Goal: Check status: Check status

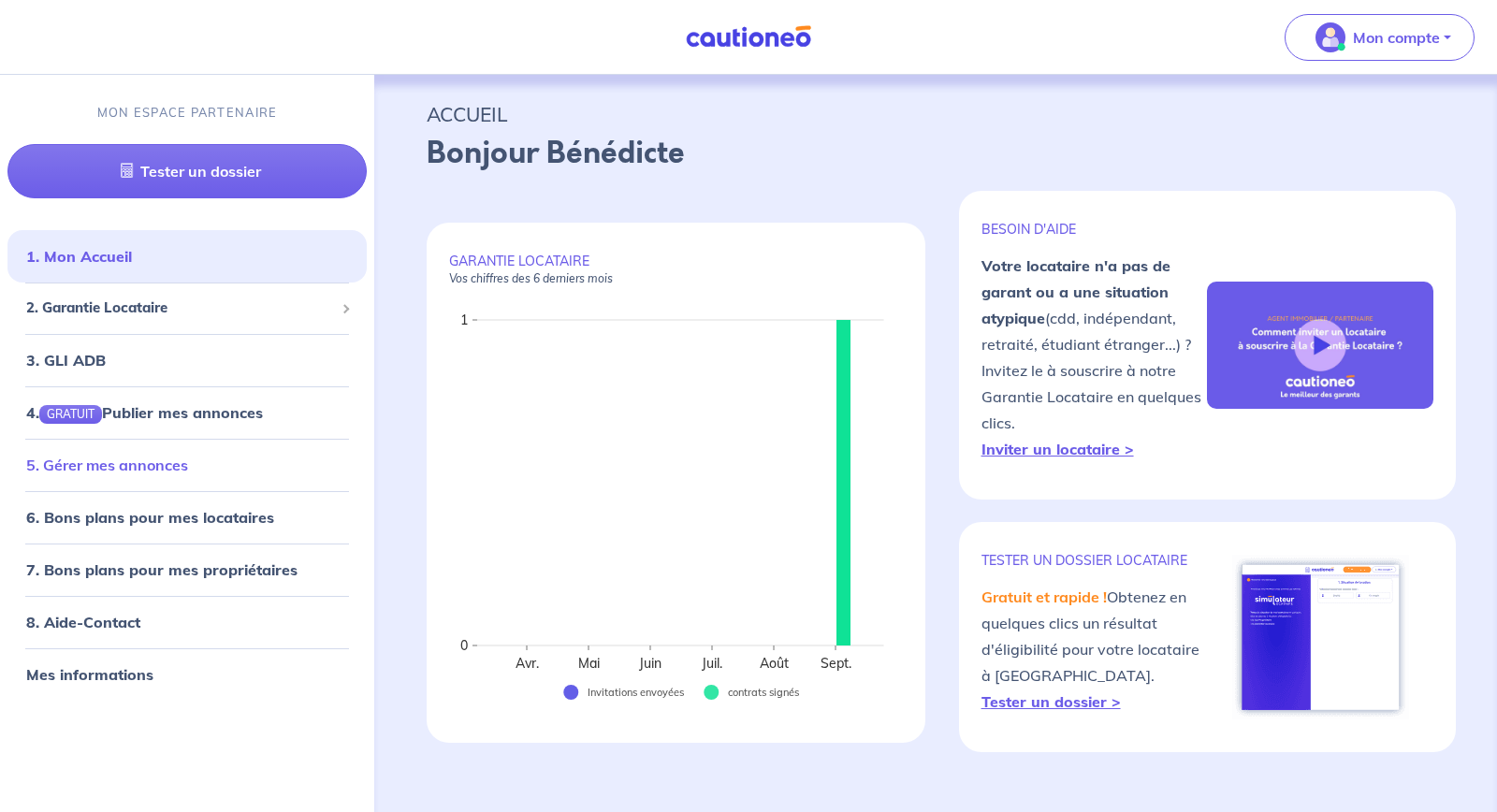
click at [118, 469] on link "5. Gérer mes annonces" at bounding box center [106, 465] width 161 height 19
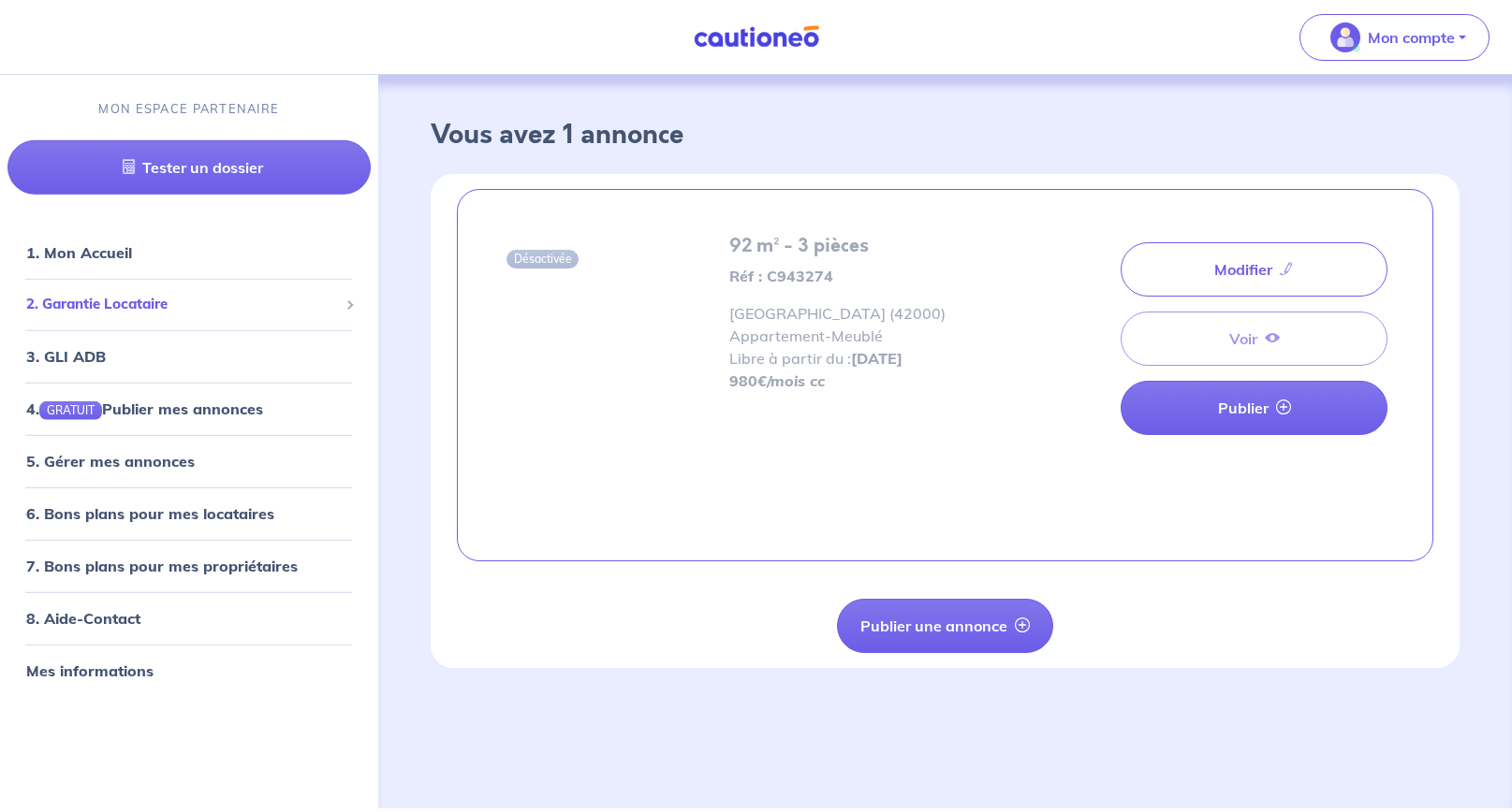
click at [137, 300] on span "2. Garantie Locataire" at bounding box center [182, 305] width 312 height 22
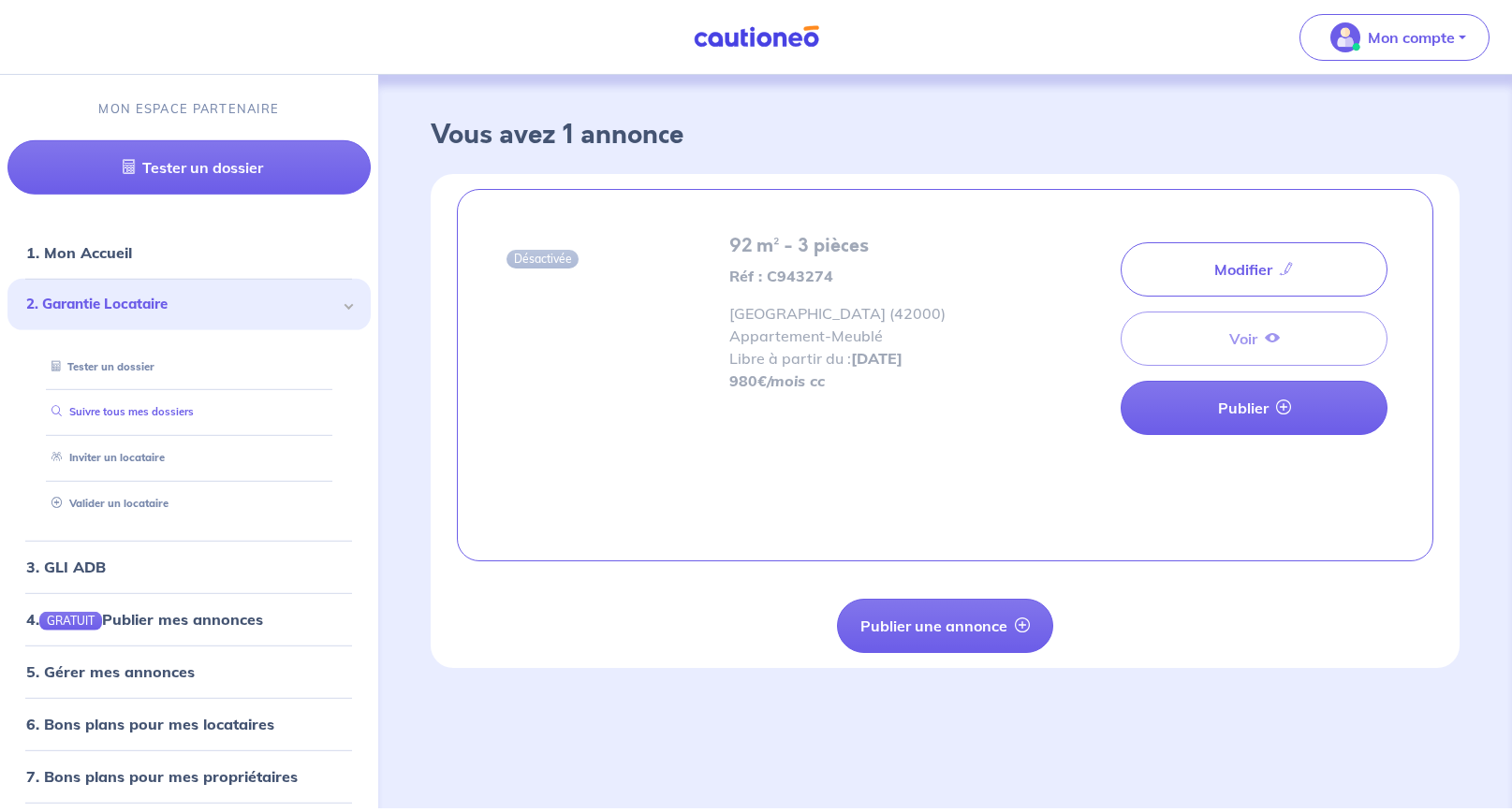
click at [122, 410] on link "Suivre tous mes dossiers" at bounding box center [119, 412] width 150 height 13
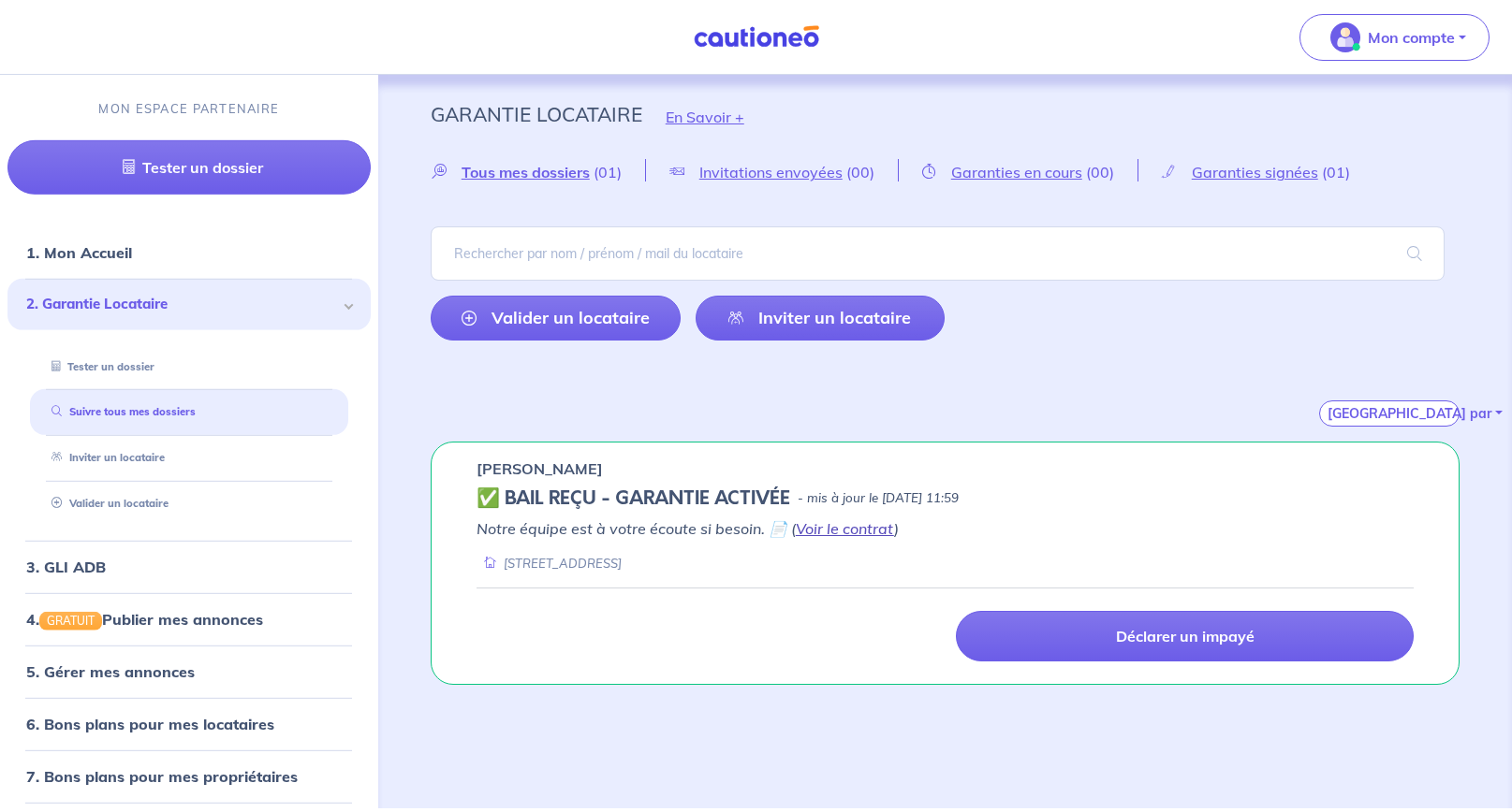
click at [853, 527] on link "Voir le contrat" at bounding box center [845, 529] width 98 height 19
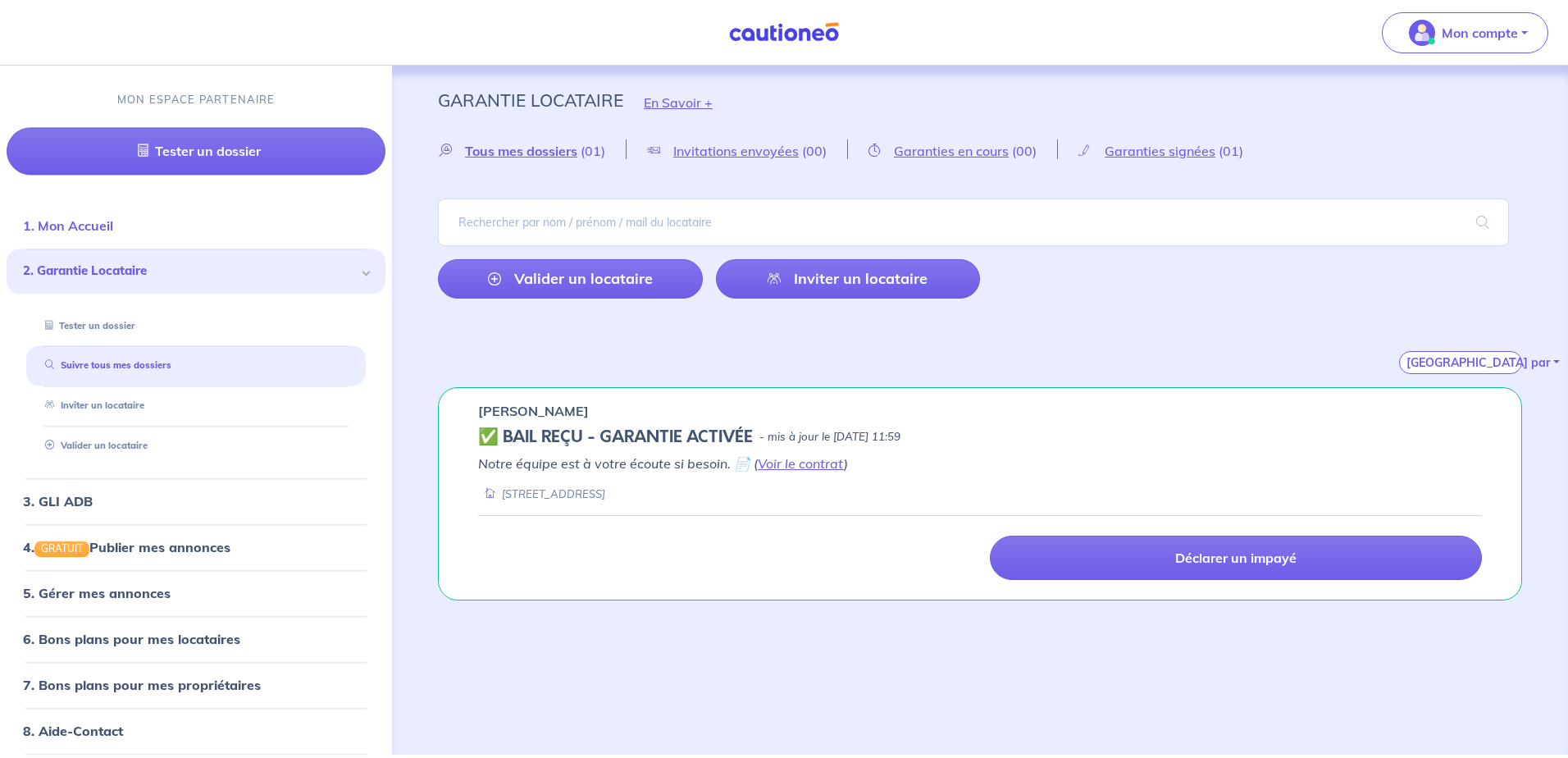
click at [93, 229] on link "1. Mon Accueil" at bounding box center [68, 227] width 90 height 17
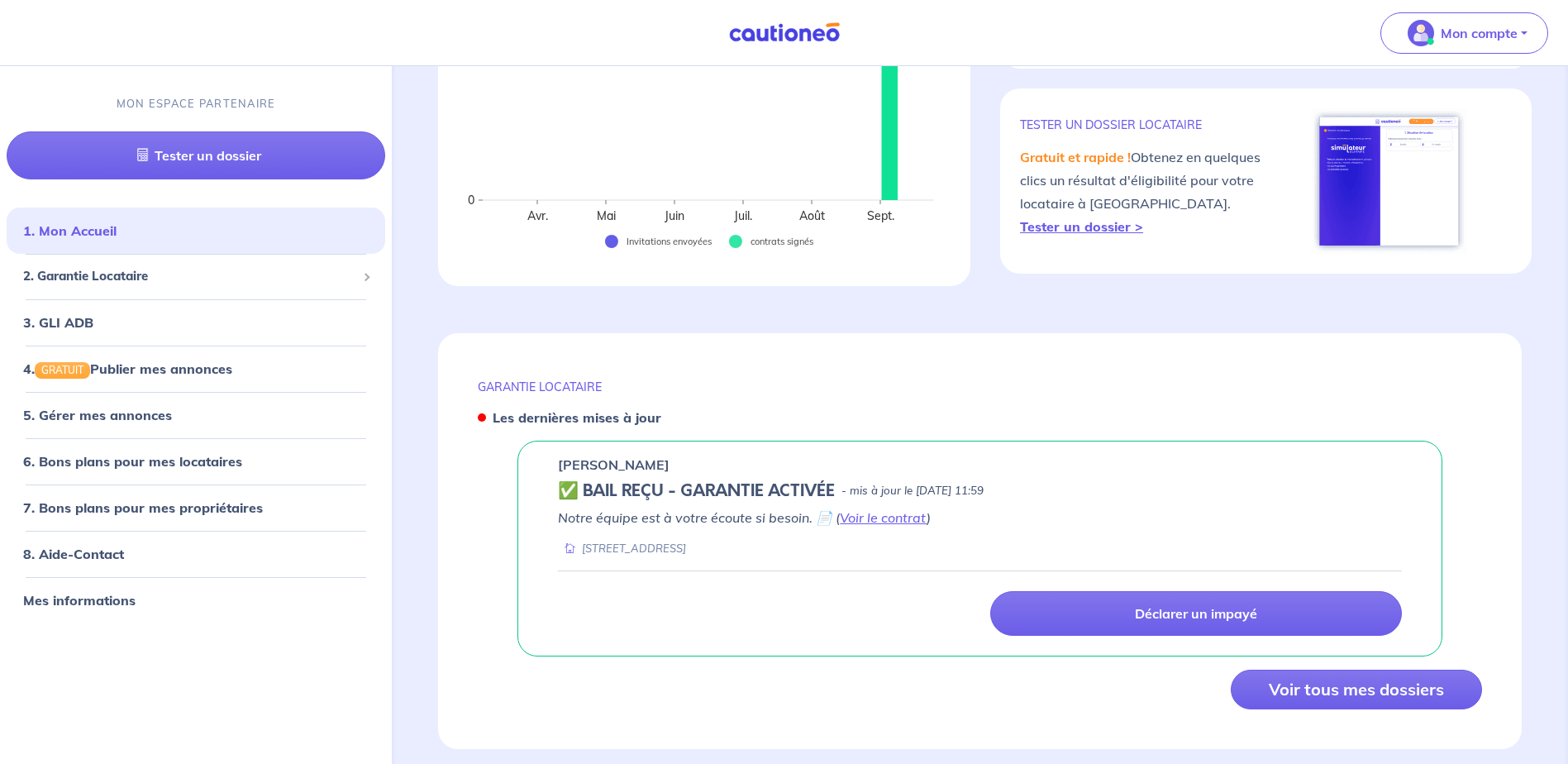
scroll to position [358, 0]
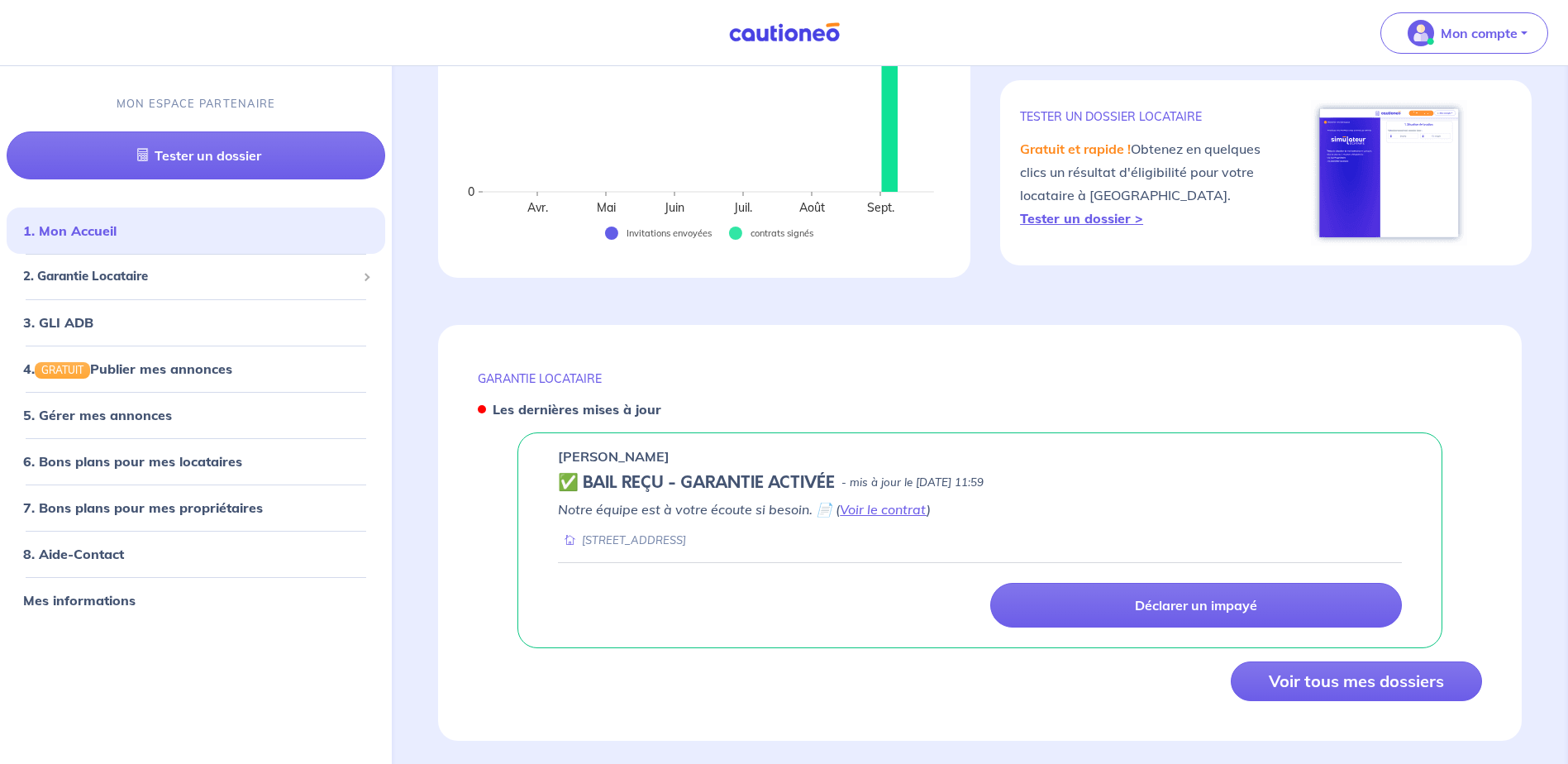
click at [713, 481] on h5 "✅ BAIL REÇU - GARANTIE ACTIVÉE" at bounding box center [696, 483] width 277 height 20
click at [574, 456] on p "[PERSON_NAME]" at bounding box center [614, 457] width 111 height 20
click at [886, 511] on link "Voir le contrat" at bounding box center [883, 510] width 87 height 17
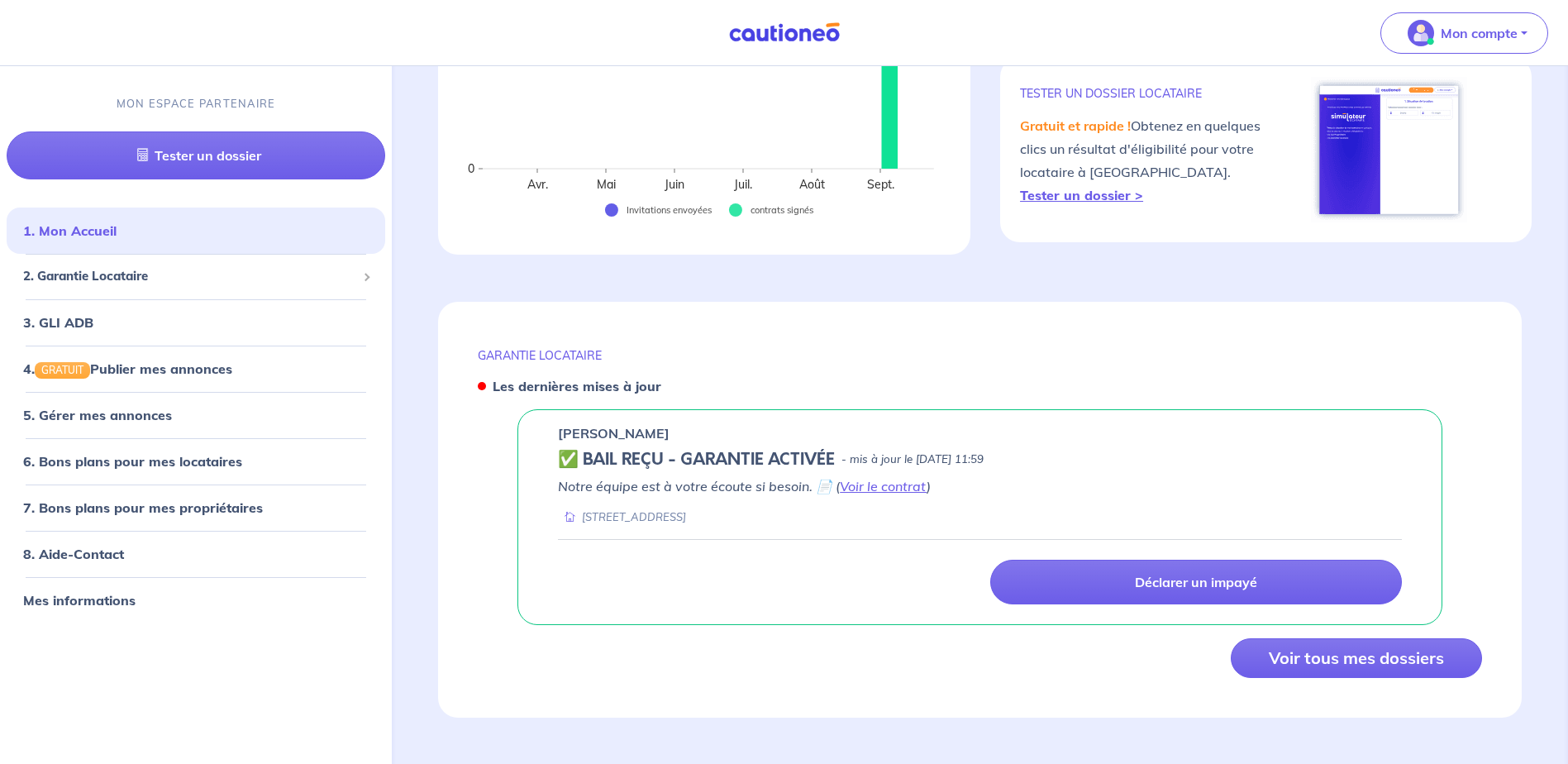
scroll to position [0, 0]
